Goal: Task Accomplishment & Management: Complete application form

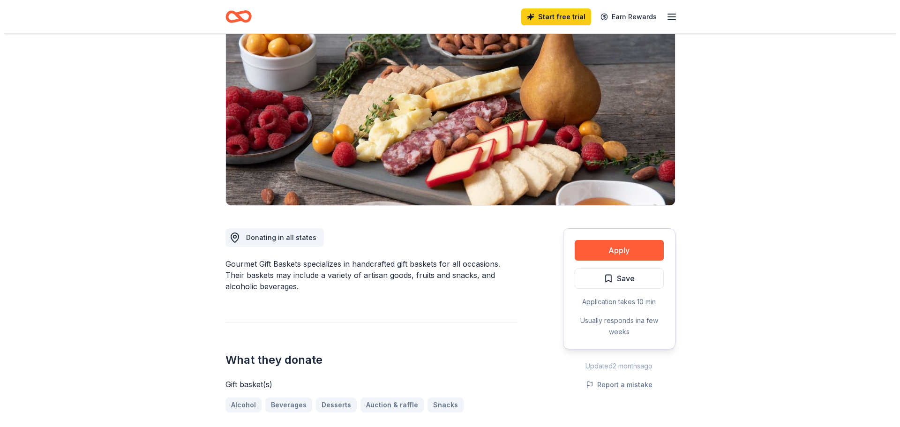
scroll to position [94, 0]
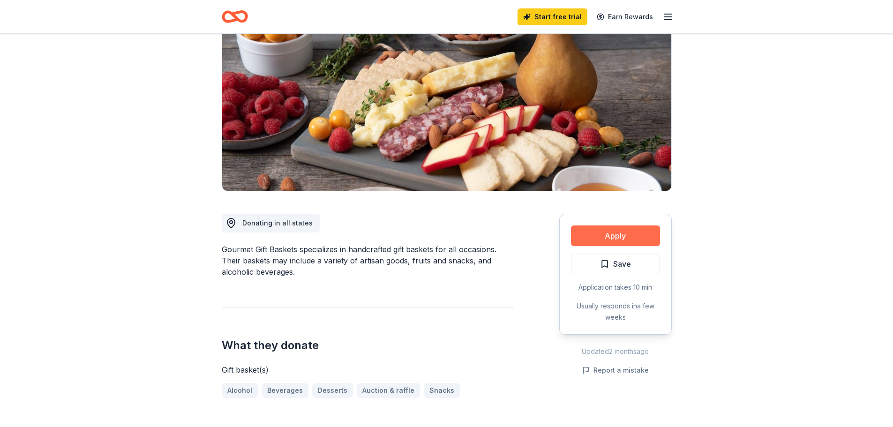
click at [636, 239] on button "Apply" at bounding box center [615, 236] width 89 height 21
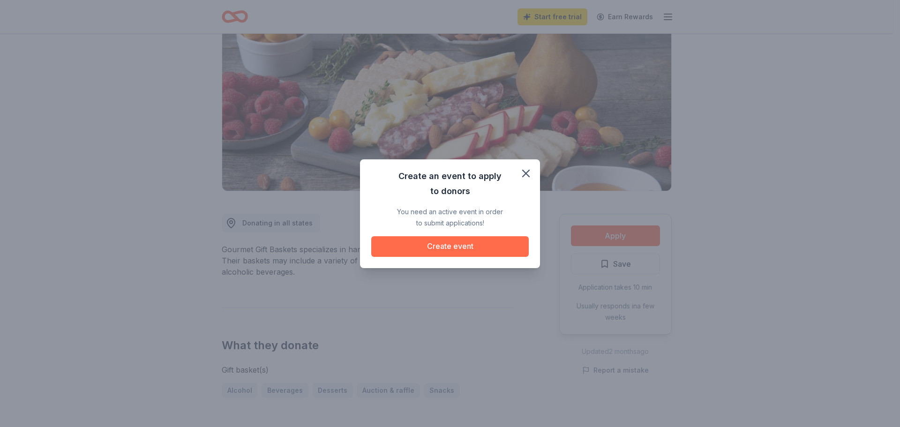
click at [452, 245] on button "Create event" at bounding box center [450, 246] width 158 height 21
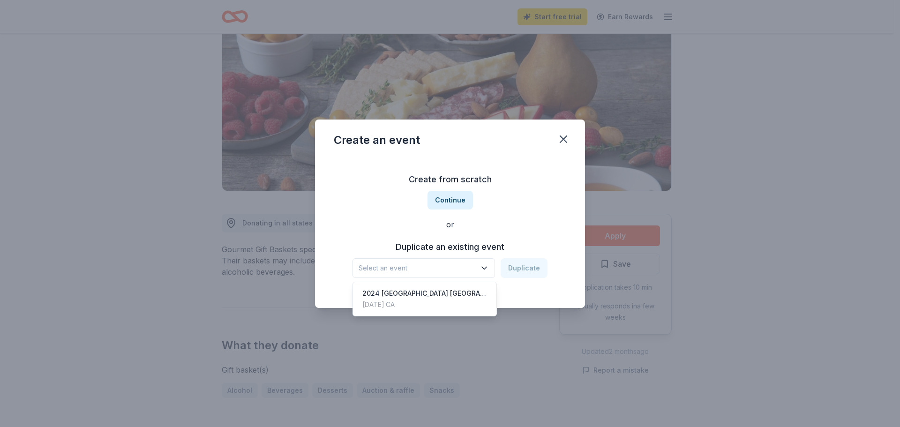
click at [483, 266] on icon "button" at bounding box center [484, 268] width 9 height 9
click at [458, 290] on div "2024 [GEOGRAPHIC_DATA] [GEOGRAPHIC_DATA]" at bounding box center [424, 293] width 125 height 11
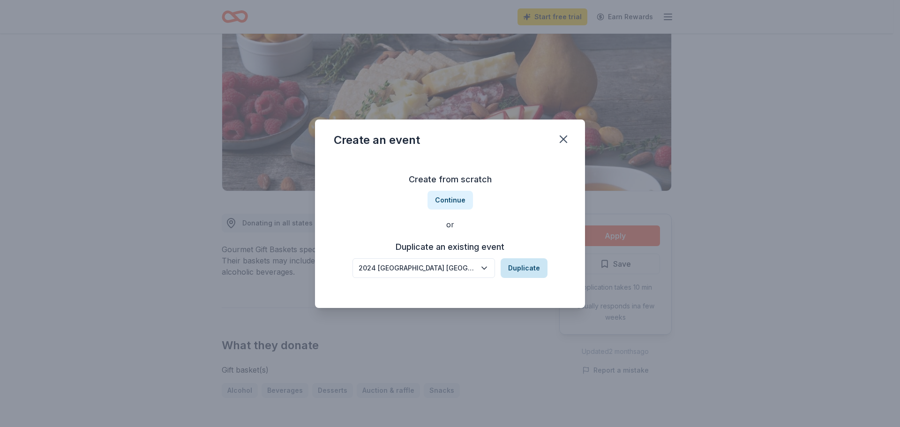
click at [526, 264] on button "Duplicate" at bounding box center [524, 268] width 47 height 20
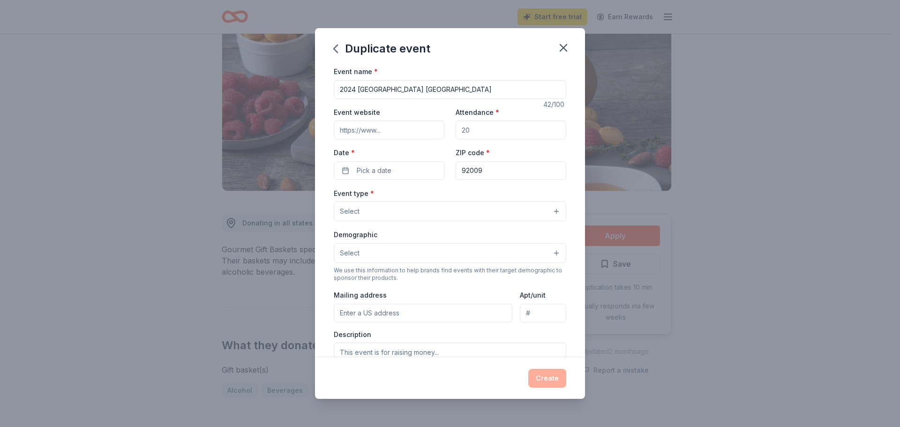
click at [355, 90] on input "2024 [GEOGRAPHIC_DATA] [GEOGRAPHIC_DATA]" at bounding box center [450, 89] width 233 height 19
drag, startPoint x: 452, startPoint y: 88, endPoint x: 466, endPoint y: 89, distance: 13.2
click at [466, 89] on input "2025 [GEOGRAPHIC_DATA] [GEOGRAPHIC_DATA]" at bounding box center [450, 89] width 233 height 19
type input "2025 [GEOGRAPHIC_DATA] [GEOGRAPHIC_DATA]"
click at [474, 126] on input "Attendance *" at bounding box center [511, 130] width 111 height 19
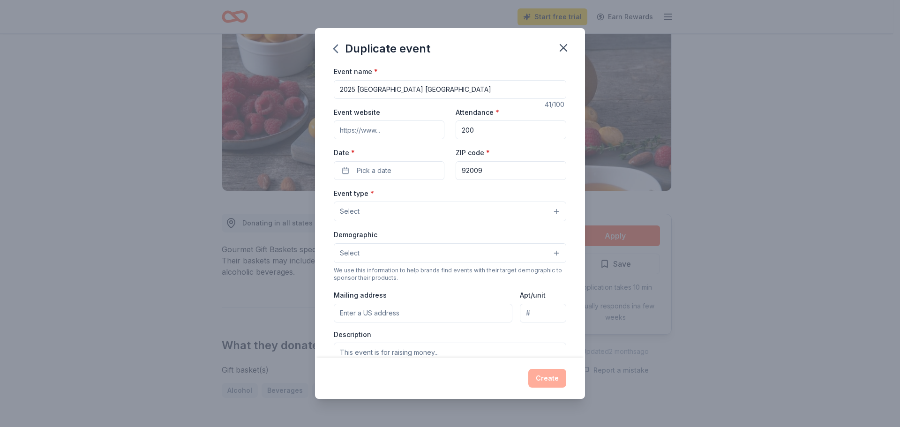
type input "200"
click at [409, 124] on input "Event website" at bounding box center [389, 130] width 111 height 19
paste input "[URL][DOMAIN_NAME]"
type input "[URL][DOMAIN_NAME]"
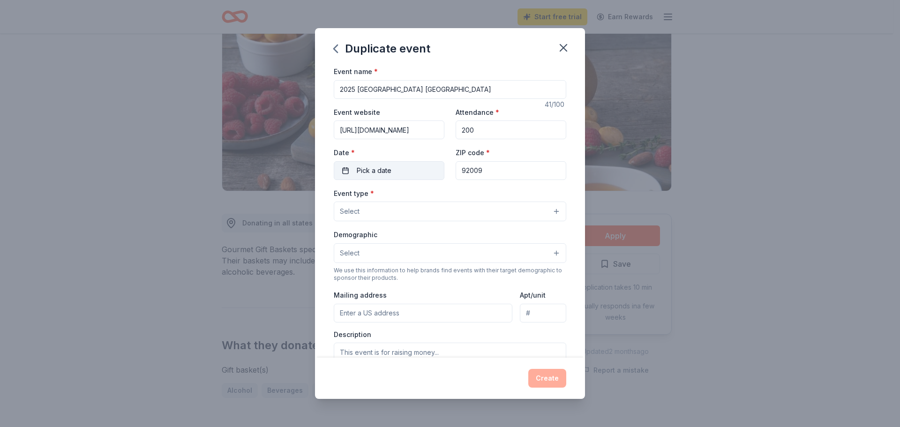
click at [399, 172] on button "Pick a date" at bounding box center [389, 170] width 111 height 19
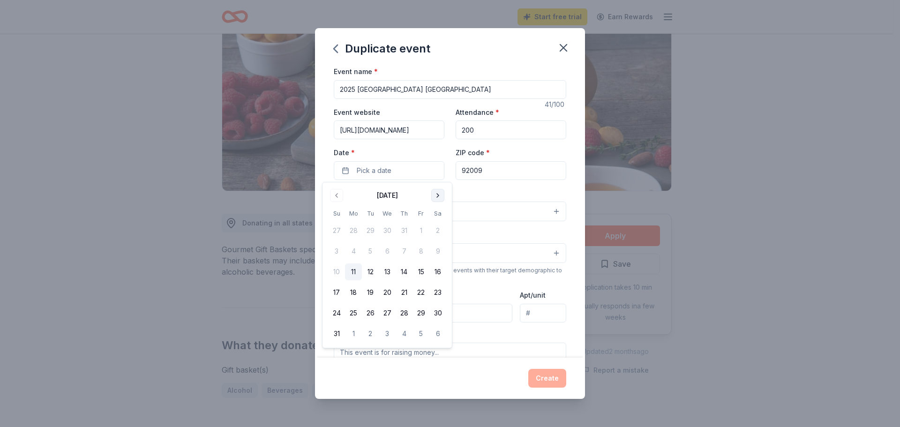
click at [442, 191] on button "Go to next month" at bounding box center [437, 195] width 13 height 13
click at [435, 231] on button "4" at bounding box center [438, 230] width 17 height 17
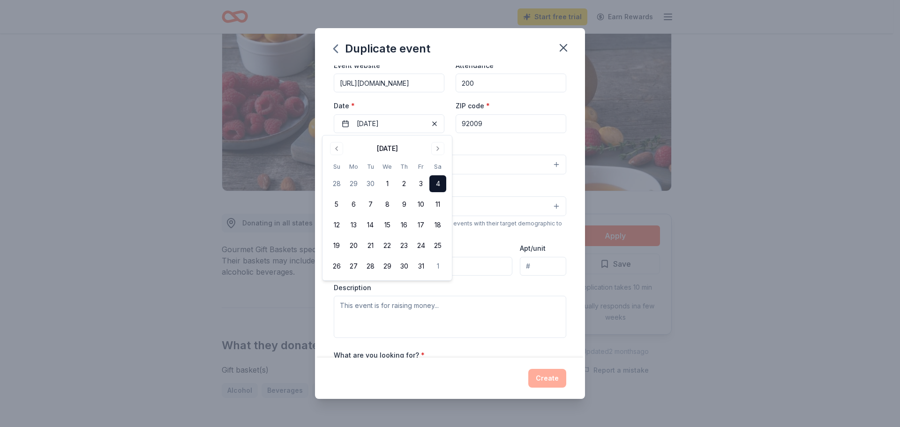
click at [437, 181] on button "4" at bounding box center [438, 183] width 17 height 17
click at [437, 179] on button "4" at bounding box center [438, 183] width 17 height 17
click at [526, 186] on div "Demographic Select" at bounding box center [450, 199] width 233 height 34
click at [417, 170] on button "Select" at bounding box center [450, 165] width 233 height 20
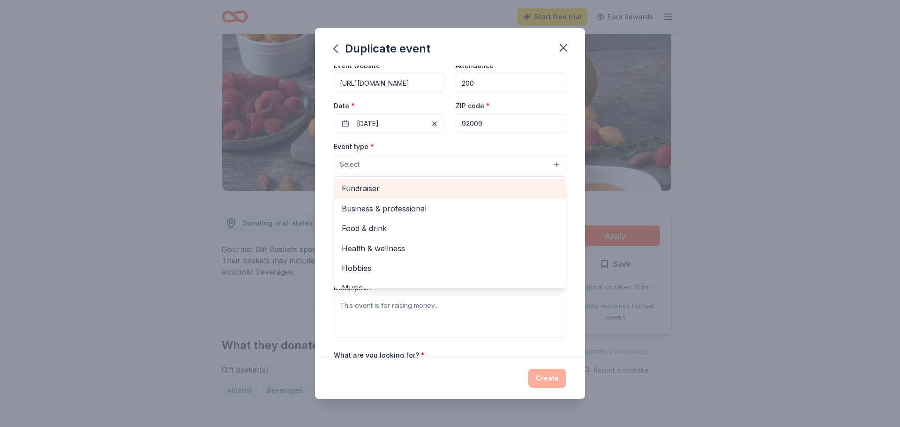
click at [412, 182] on div "Fundraiser" at bounding box center [450, 189] width 232 height 20
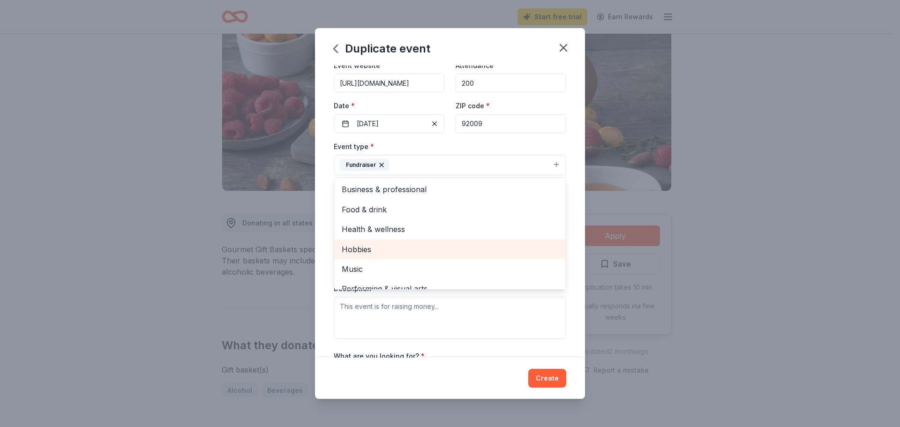
scroll to position [11, 0]
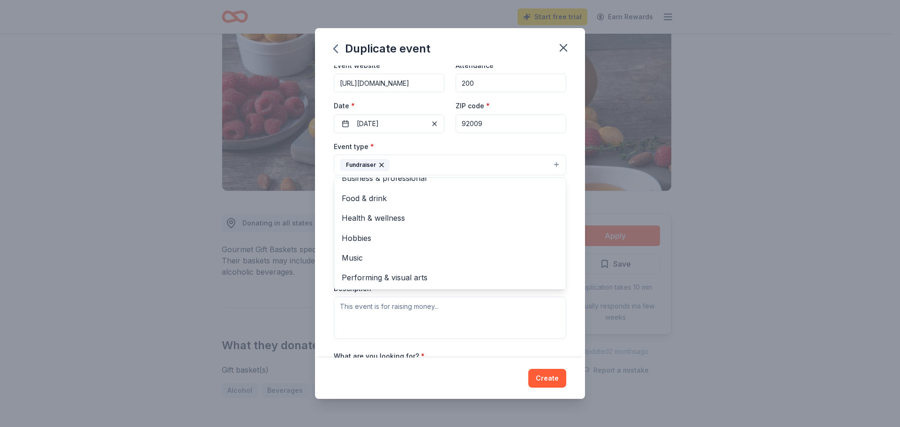
click at [578, 298] on div "Event name * 2025 [GEOGRAPHIC_DATA] Mav Bash 41 /100 Event website [URL][DOMAIN…" at bounding box center [450, 212] width 270 height 292
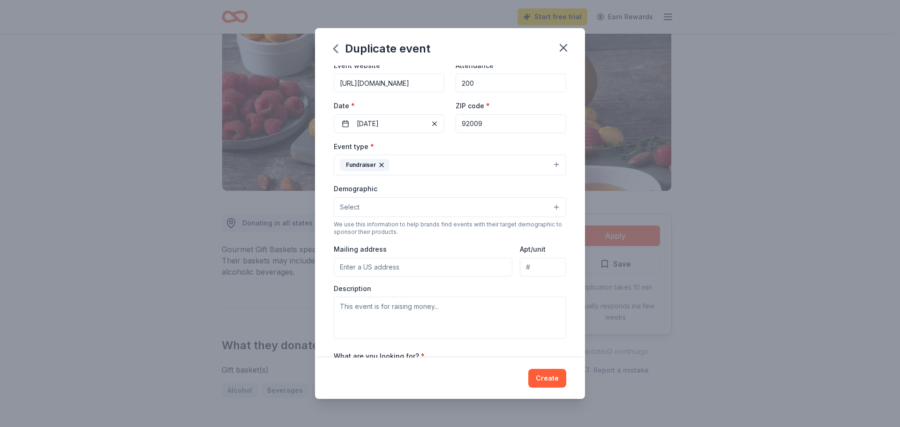
click at [396, 207] on button "Select" at bounding box center [450, 207] width 233 height 20
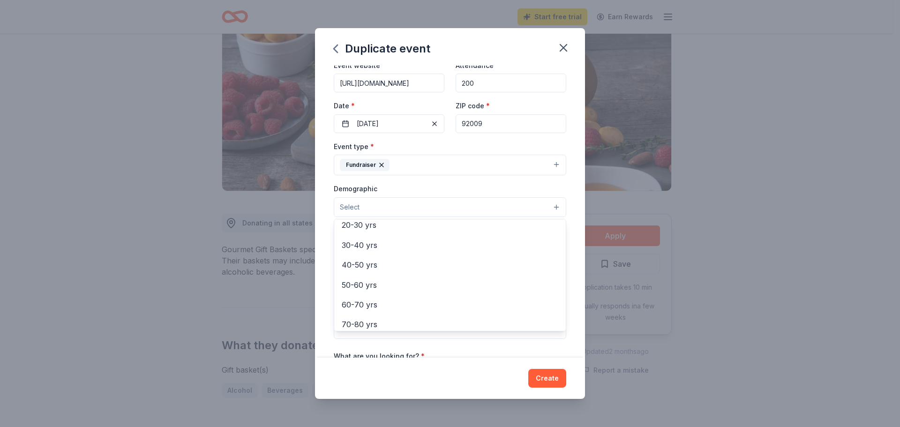
scroll to position [141, 0]
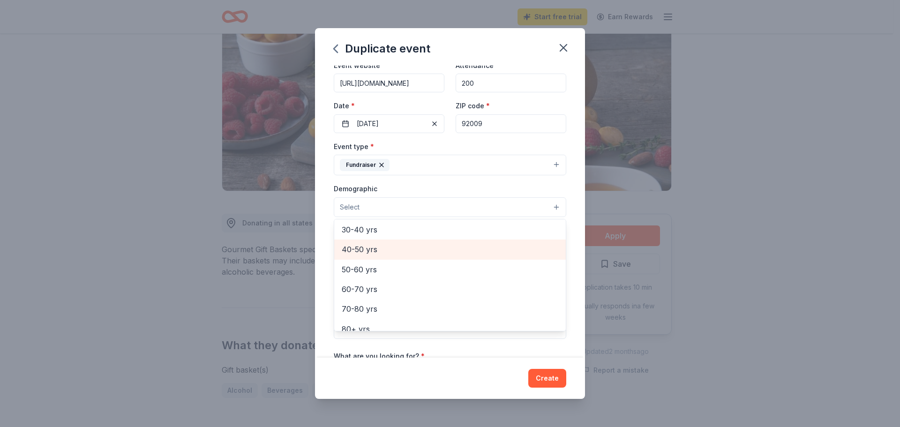
click at [399, 246] on span "40-50 yrs" at bounding box center [450, 249] width 217 height 12
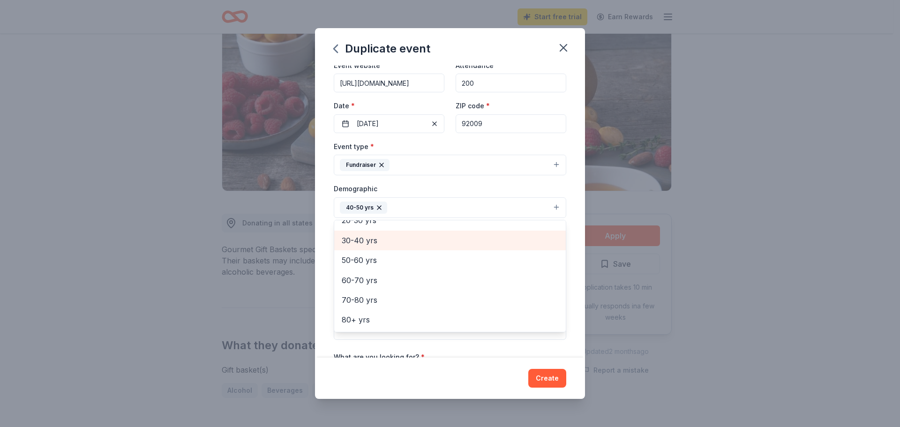
scroll to position [131, 0]
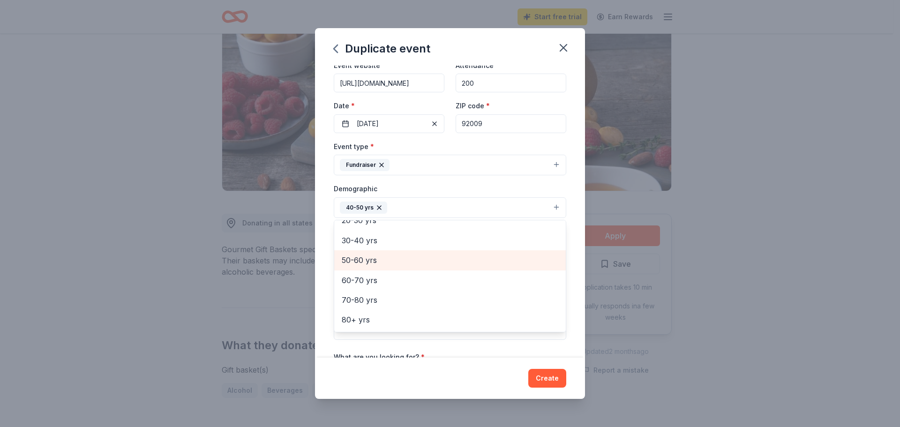
click at [392, 256] on span "50-60 yrs" at bounding box center [450, 260] width 217 height 12
click at [403, 260] on span "30-40 yrs" at bounding box center [450, 261] width 217 height 12
drag, startPoint x: 485, startPoint y: 358, endPoint x: 486, endPoint y: 350, distance: 8.5
click at [486, 358] on div "Duplicate event Event name * 2025 [GEOGRAPHIC_DATA] [GEOGRAPHIC_DATA] 41 /100 E…" at bounding box center [450, 213] width 270 height 371
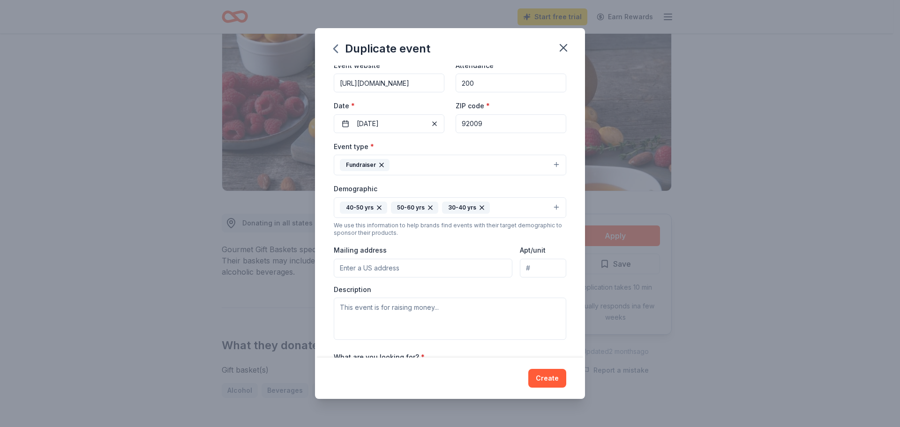
click at [414, 272] on input "Mailing address" at bounding box center [423, 268] width 179 height 19
type input "One Maverick Way"
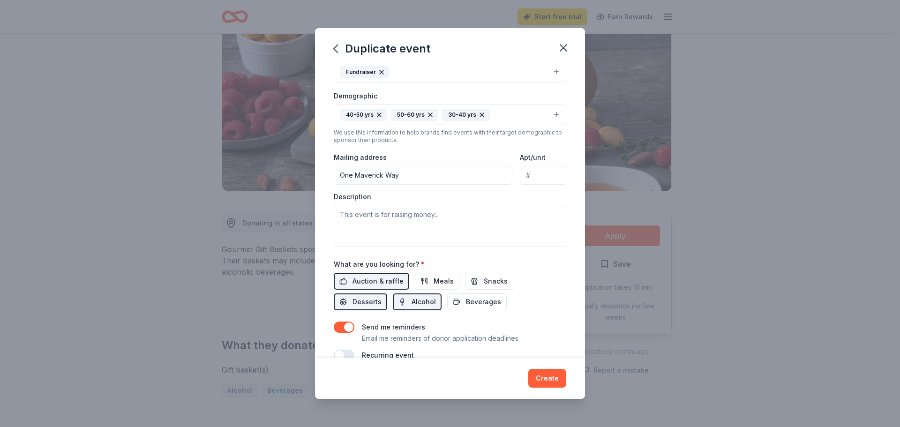
scroll to position [141, 0]
click at [403, 213] on textarea at bounding box center [450, 225] width 233 height 42
paste textarea "This signature event is the LCC Foundation’s main fundraiser of the year, drivi…"
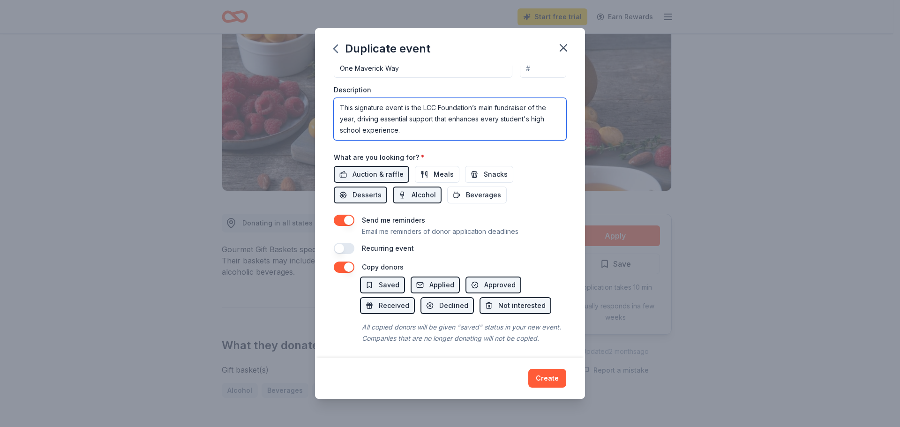
scroll to position [261, 0]
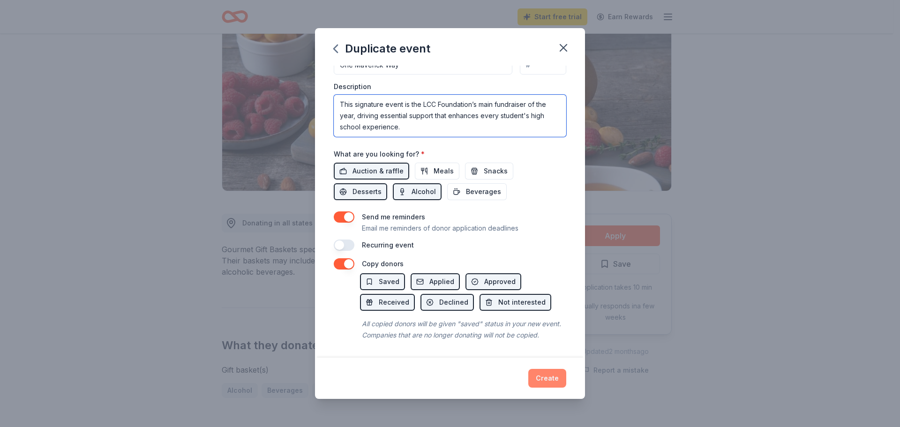
type textarea "This signature event is the LCC Foundation’s main fundraiser of the year, drivi…"
click at [545, 378] on button "Create" at bounding box center [547, 378] width 38 height 19
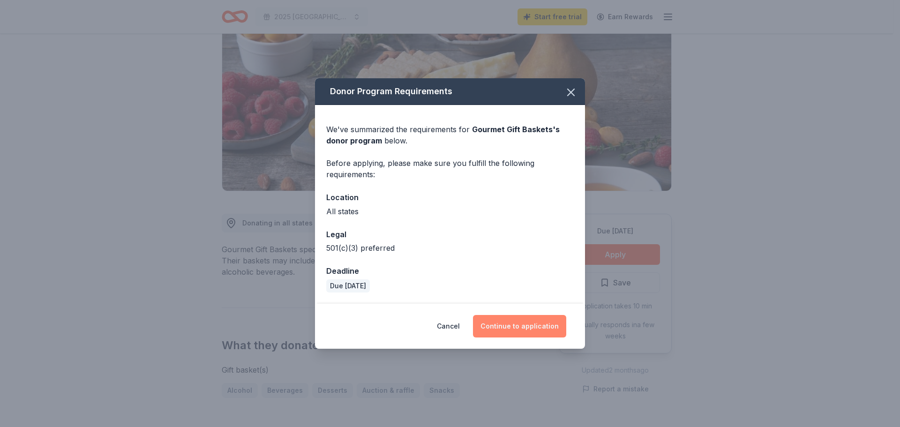
click at [528, 328] on button "Continue to application" at bounding box center [519, 326] width 93 height 23
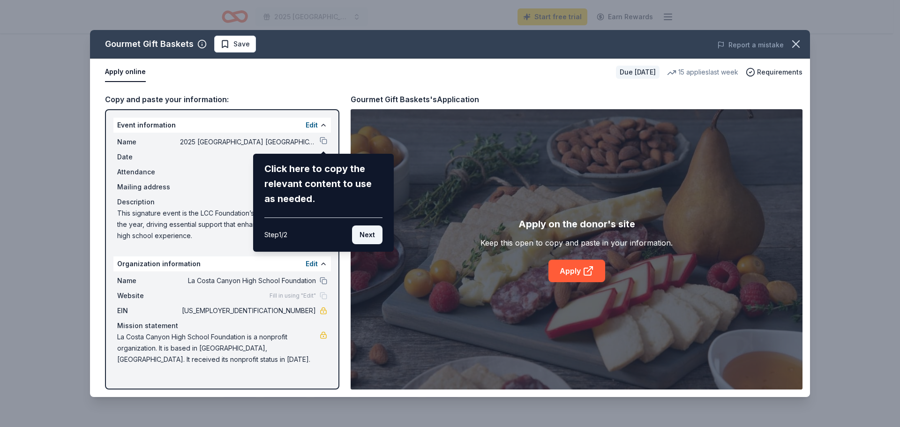
click at [369, 233] on button "Next" at bounding box center [367, 235] width 30 height 19
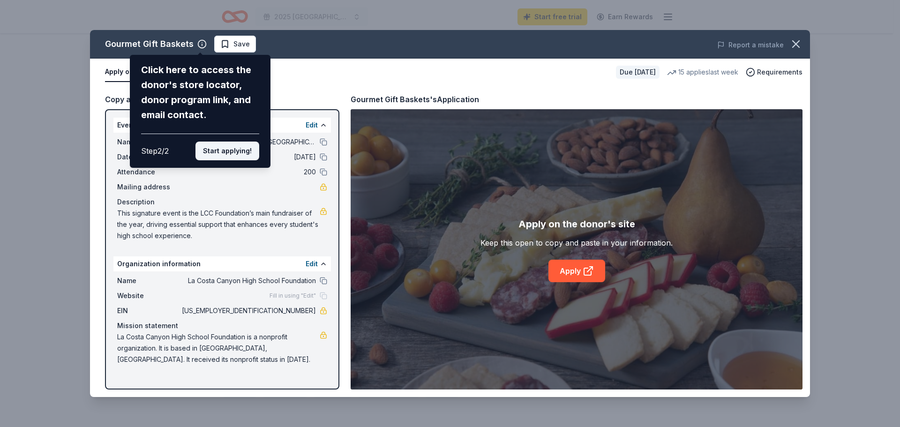
click at [244, 151] on button "Start applying!" at bounding box center [228, 151] width 64 height 19
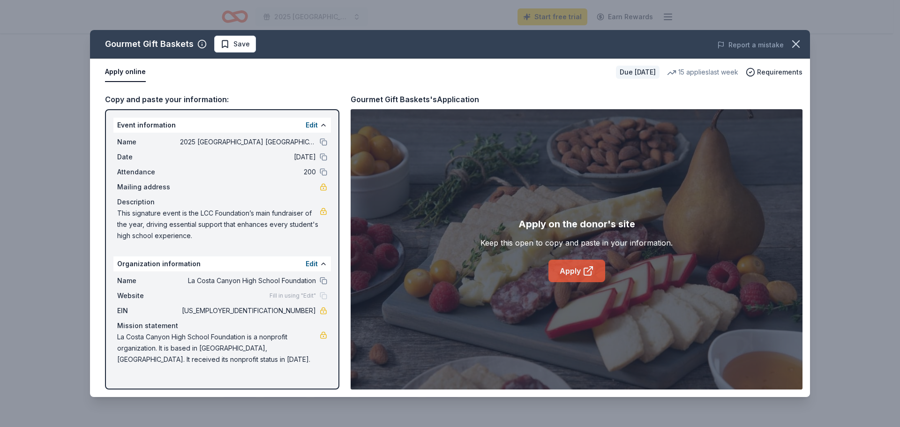
click at [584, 268] on icon at bounding box center [587, 271] width 7 height 7
